Goal: Complete application form

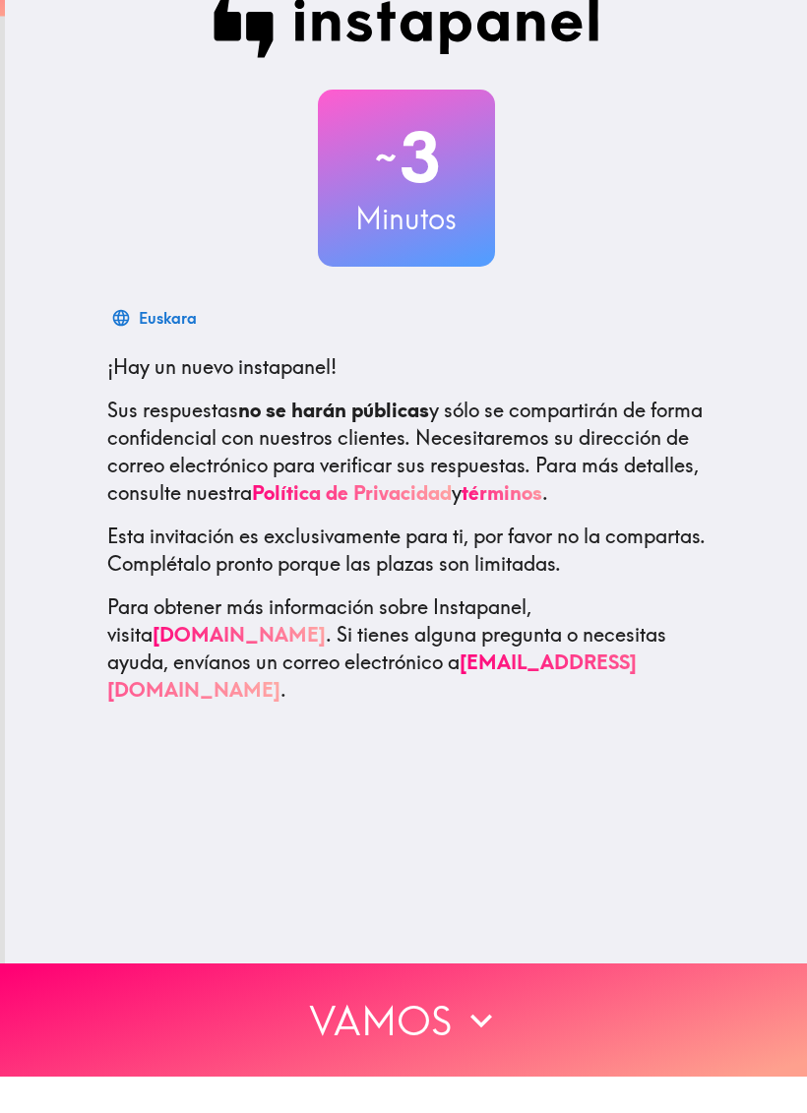
click at [490, 1000] on button "Vamos" at bounding box center [403, 1056] width 807 height 113
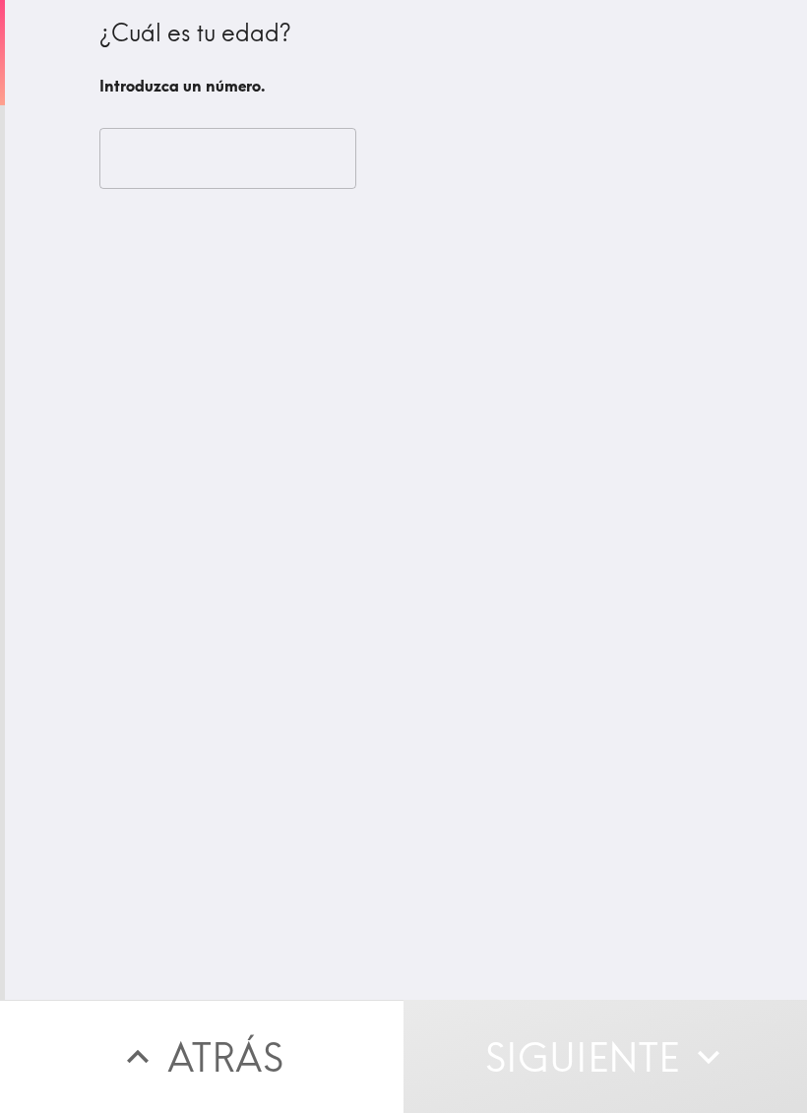
click at [317, 143] on input "number" at bounding box center [227, 158] width 257 height 61
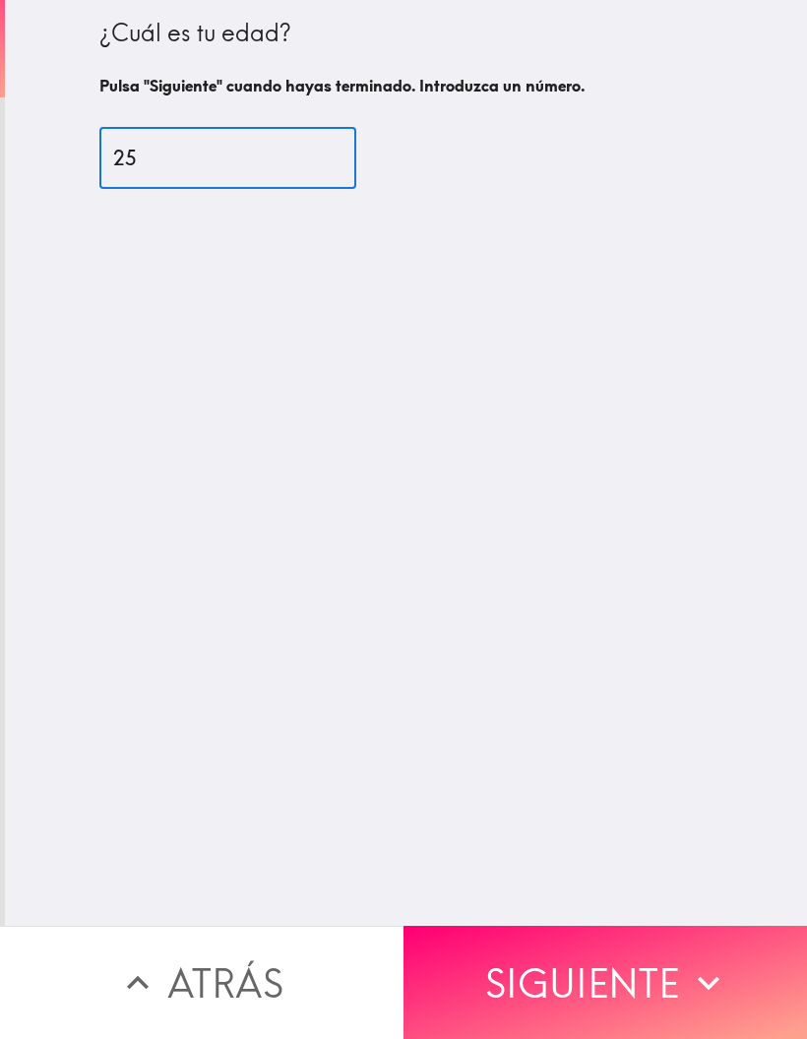
type input "25"
click at [683, 459] on div "¿Cuál es tu edad? Pulsa "Siguiente" cuando hayas terminado. Introduzca un númer…" at bounding box center [406, 463] width 802 height 926
click at [530, 976] on button "Siguiente" at bounding box center [606, 982] width 404 height 113
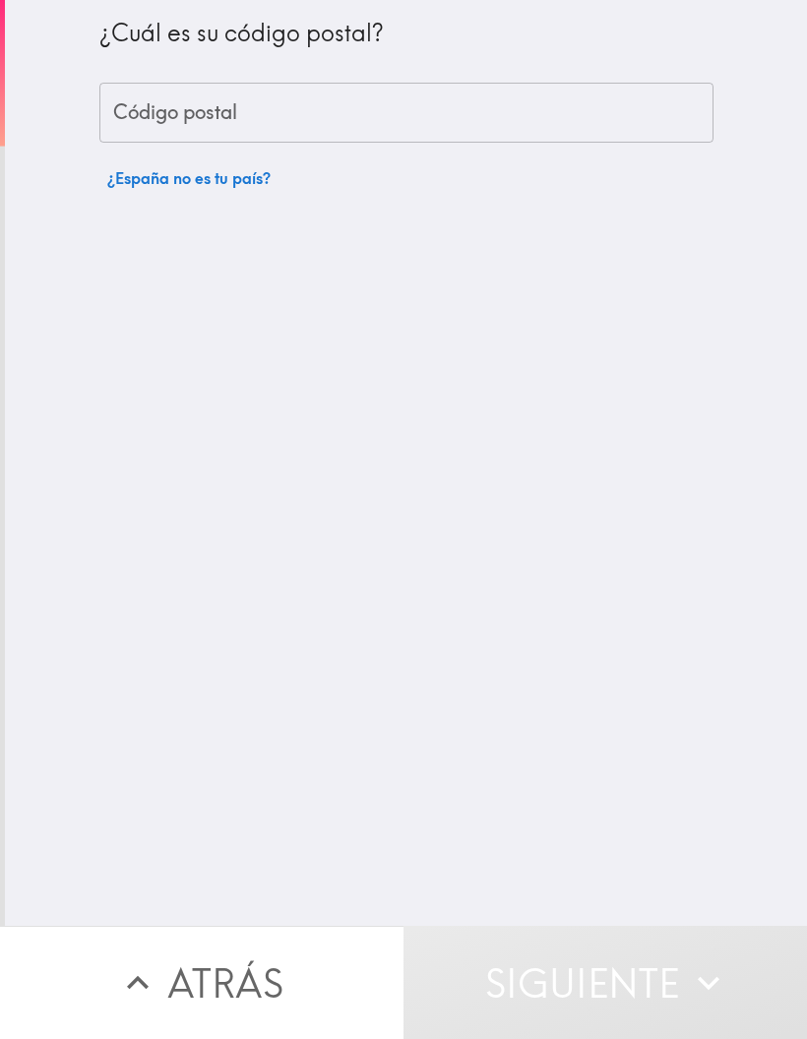
click at [337, 84] on input "Código postal" at bounding box center [406, 113] width 614 height 61
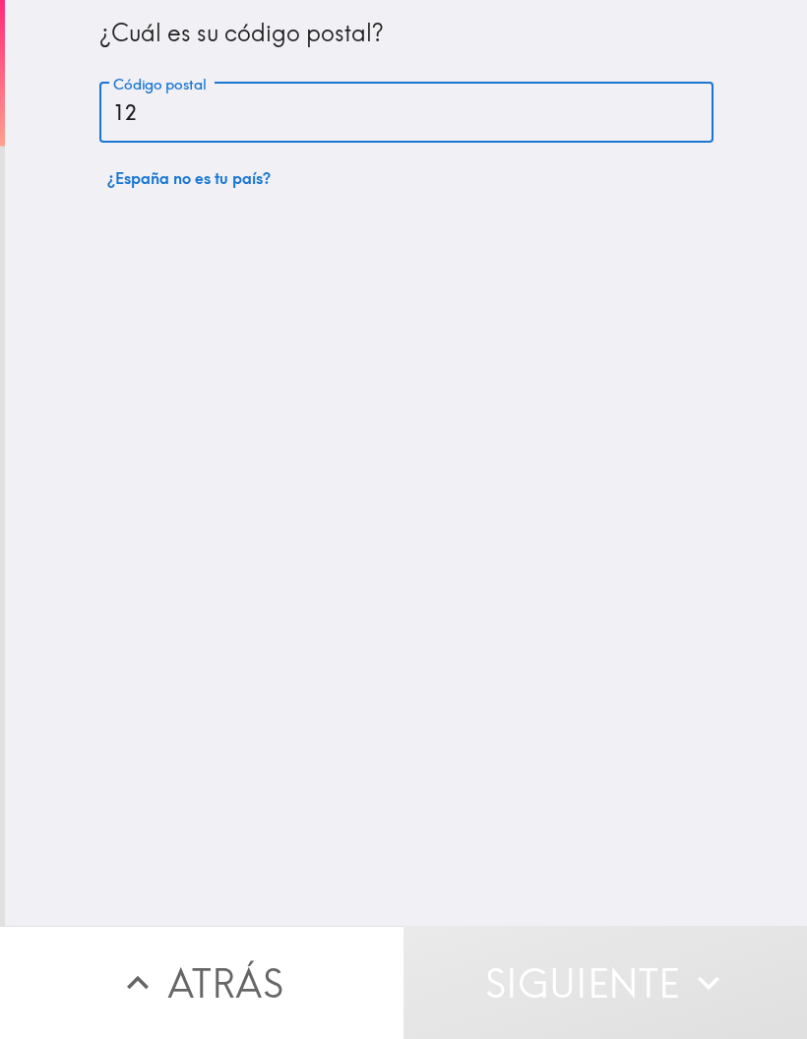
type input "12530"
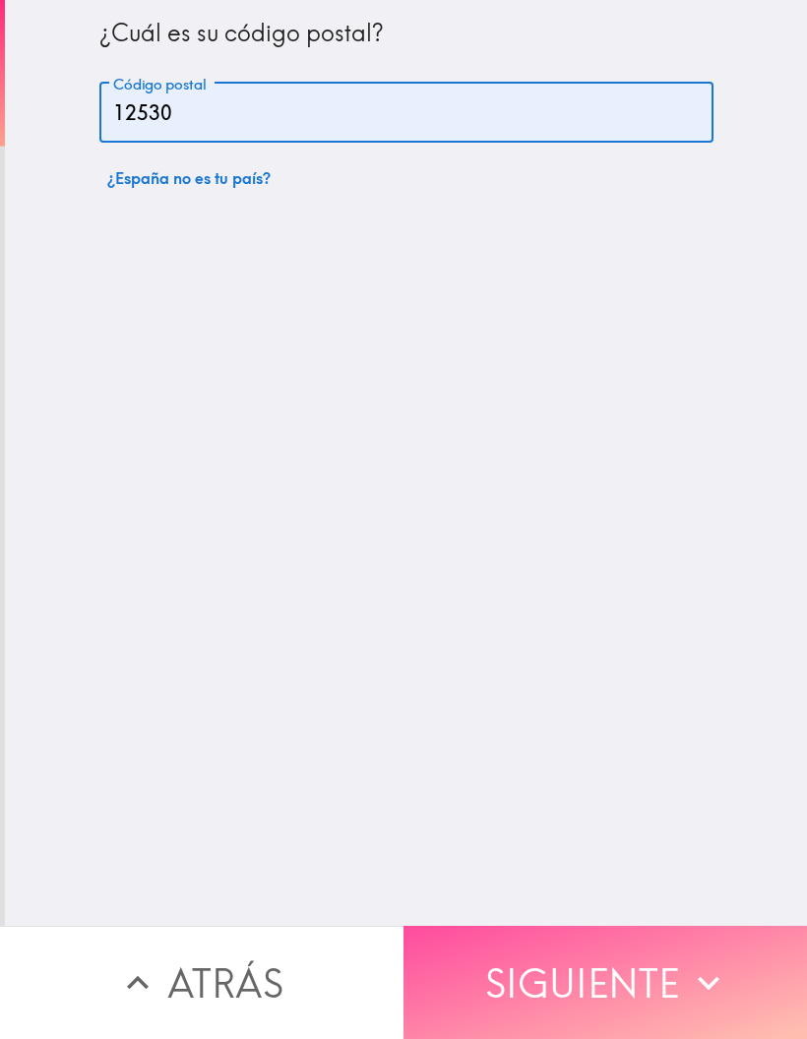
click at [638, 1005] on button "Siguiente" at bounding box center [606, 982] width 404 height 113
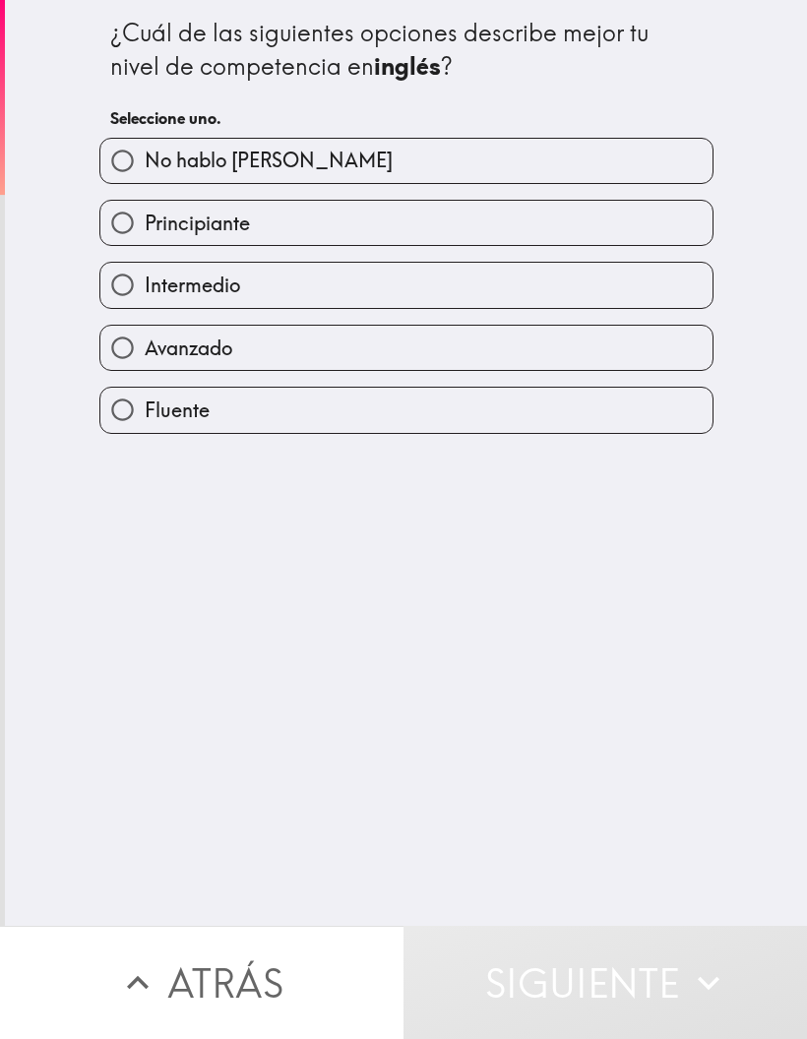
click at [457, 230] on label "Principiante" at bounding box center [406, 223] width 612 height 44
click at [145, 230] on input "Principiante" at bounding box center [122, 223] width 44 height 44
radio input "true"
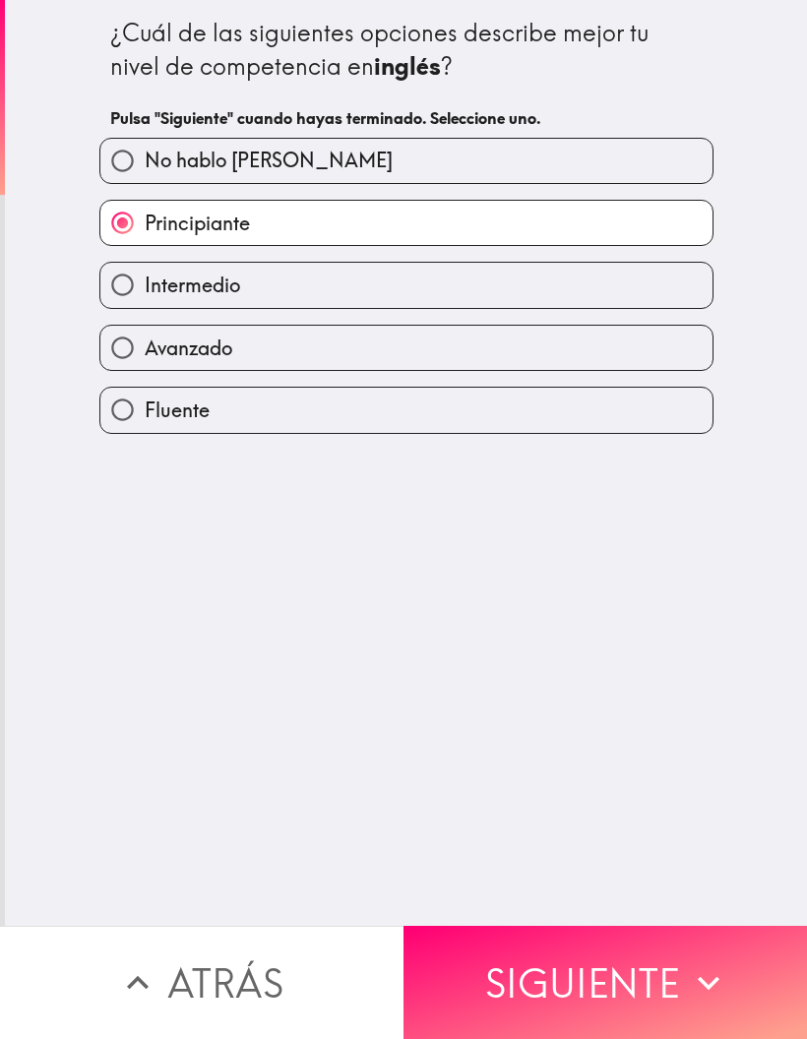
click at [560, 972] on button "Siguiente" at bounding box center [606, 982] width 404 height 113
